Goal: Navigation & Orientation: Find specific page/section

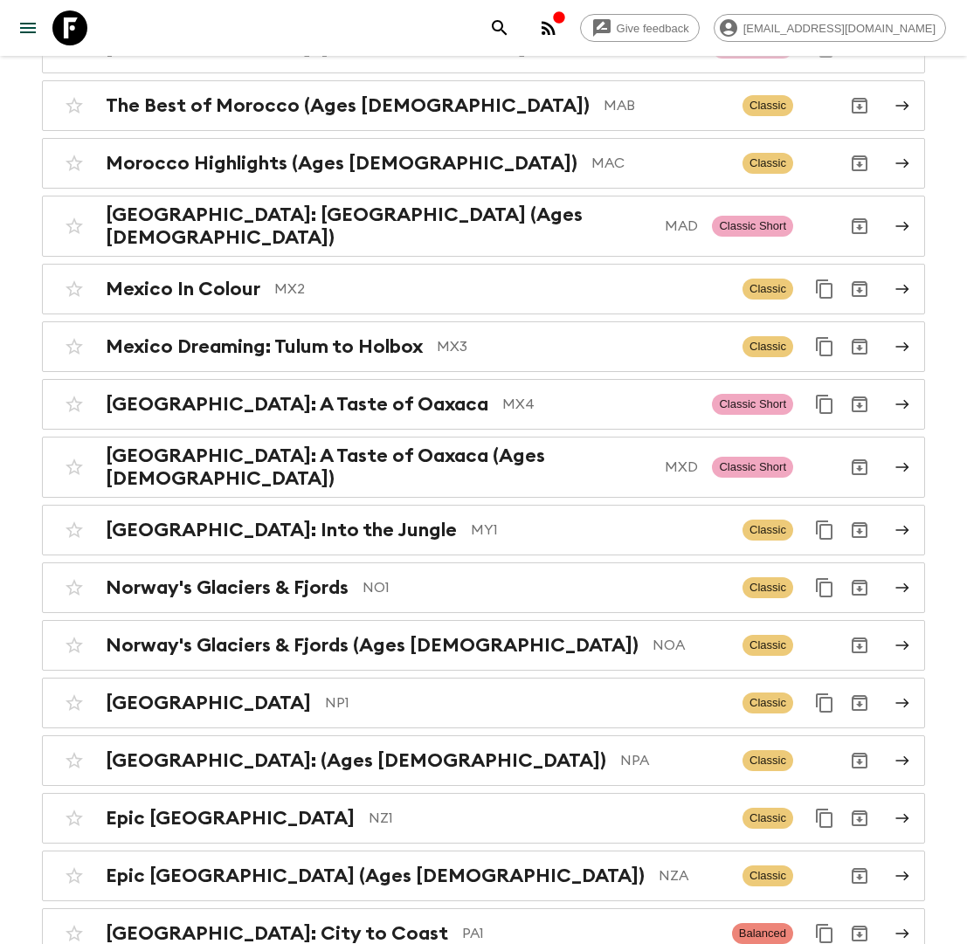
scroll to position [5736, 0]
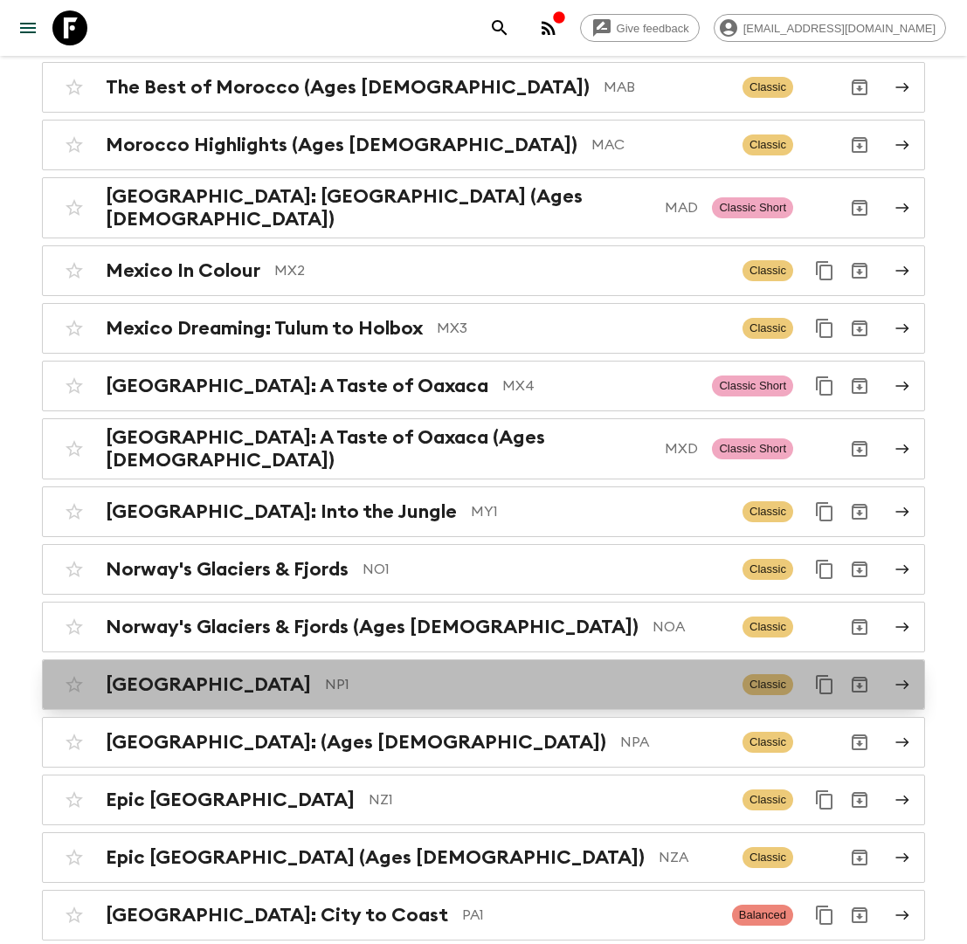
click at [374, 675] on p "NP1" at bounding box center [527, 685] width 404 height 21
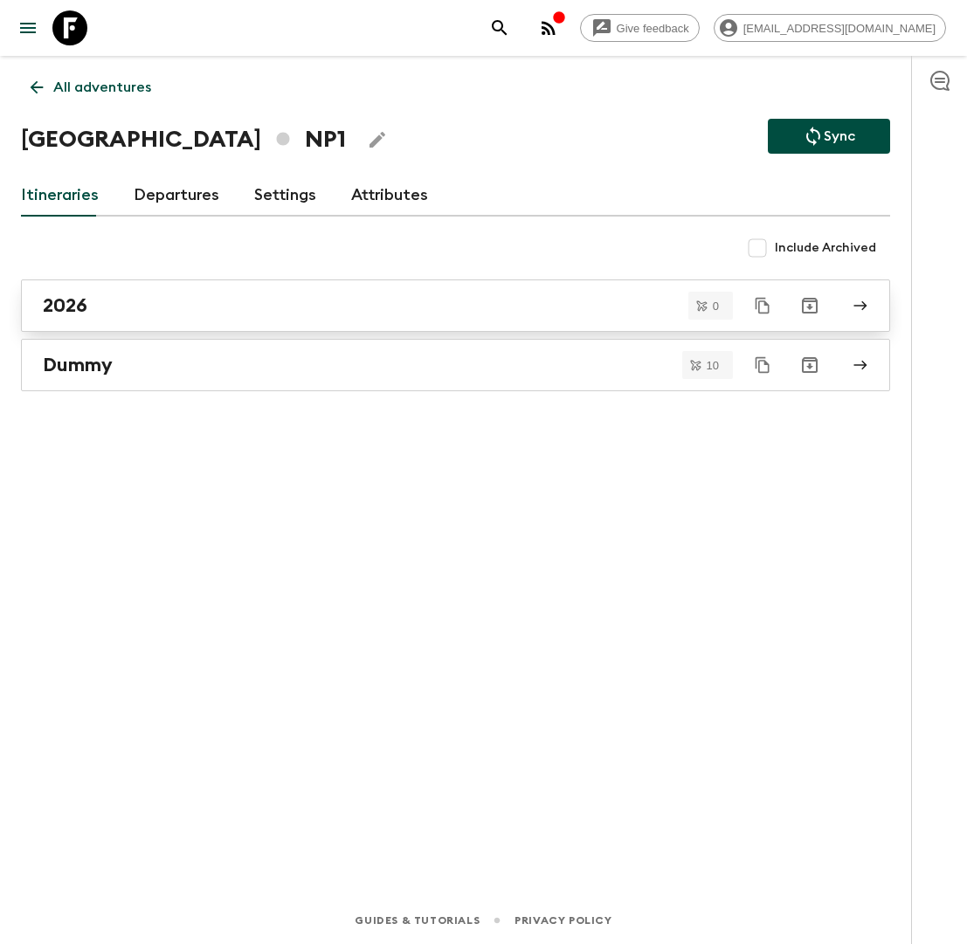
click at [163, 309] on div "2026" at bounding box center [439, 305] width 792 height 23
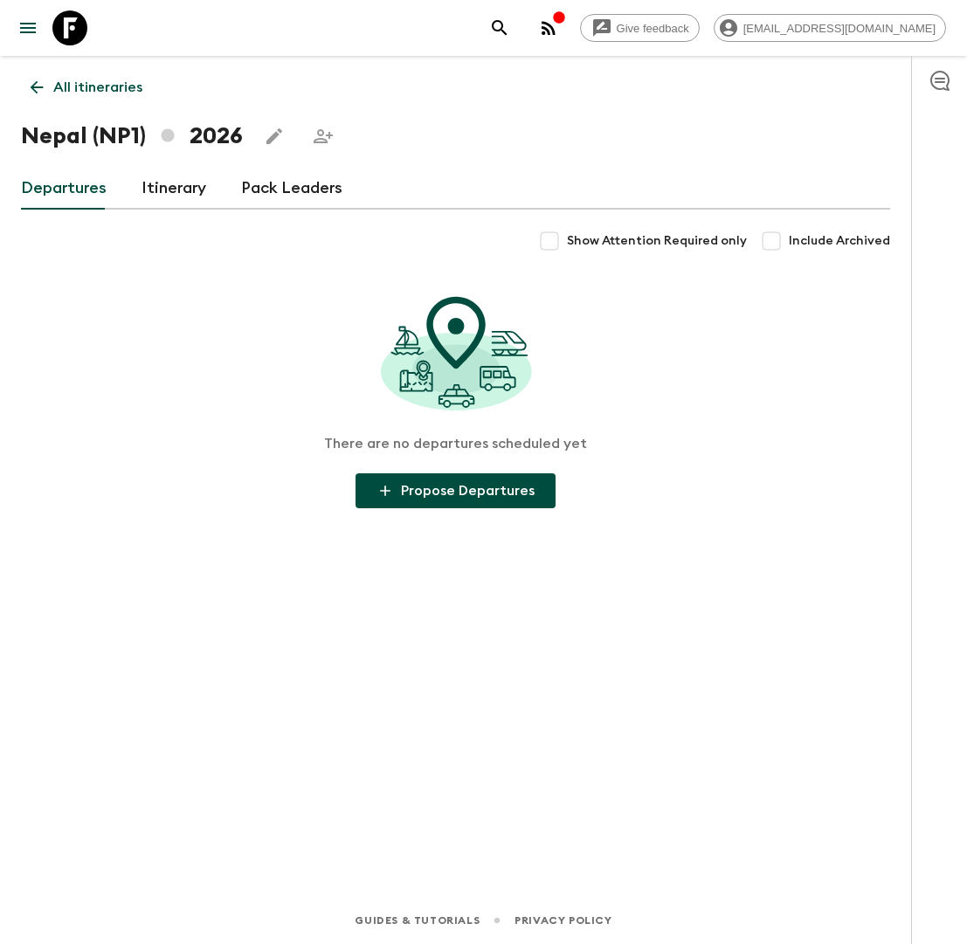
click at [175, 188] on link "Itinerary" at bounding box center [174, 189] width 65 height 42
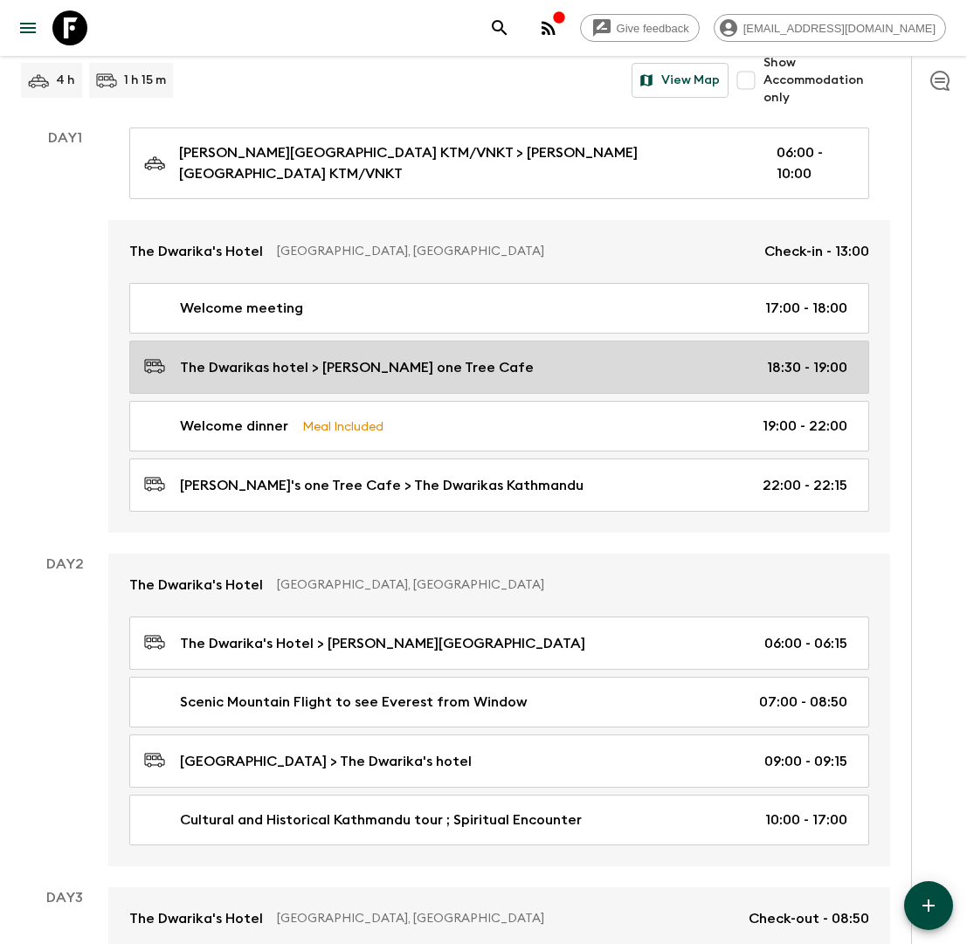
scroll to position [170, 0]
